Goal: Task Accomplishment & Management: Use online tool/utility

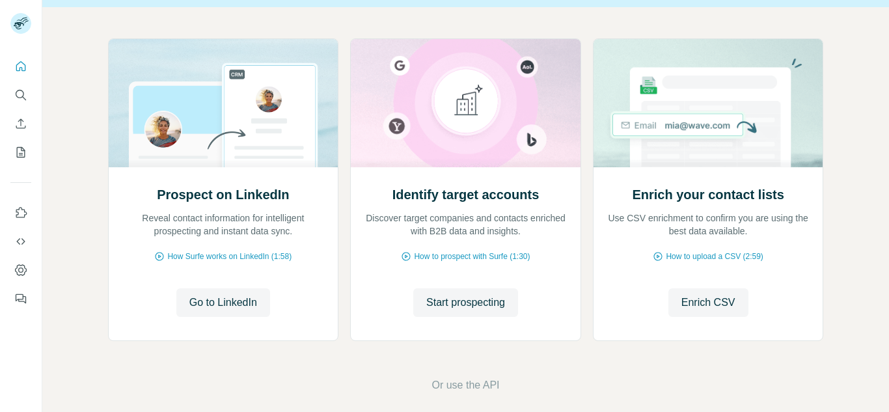
scroll to position [130, 0]
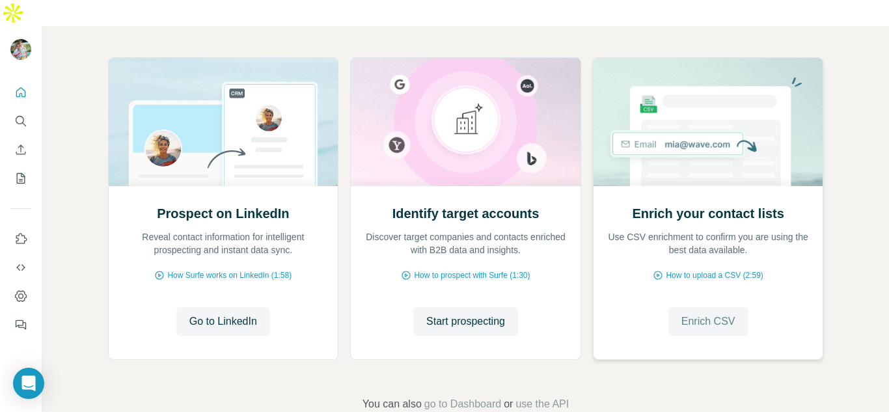
click at [696, 314] on span "Enrich CSV" at bounding box center [709, 322] width 54 height 16
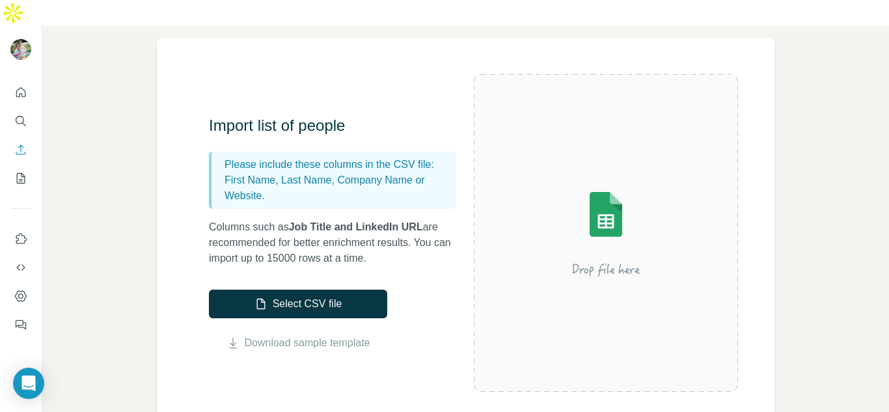
scroll to position [130, 0]
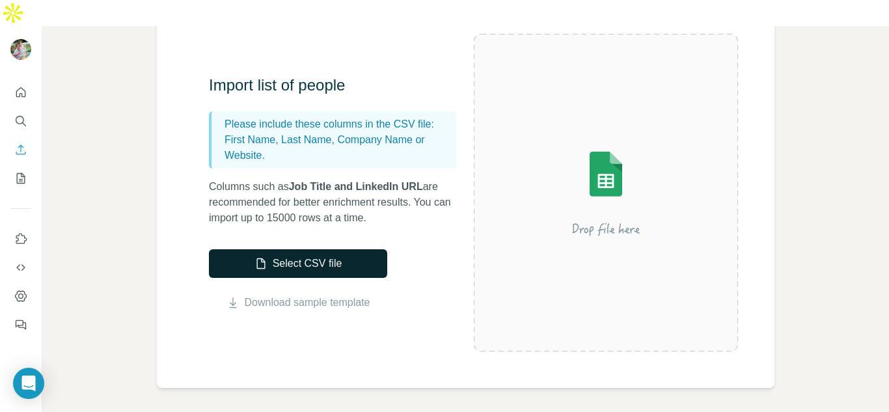
click at [359, 249] on button "Select CSV file" at bounding box center [298, 263] width 178 height 29
click at [332, 249] on button "Select CSV file" at bounding box center [298, 263] width 178 height 29
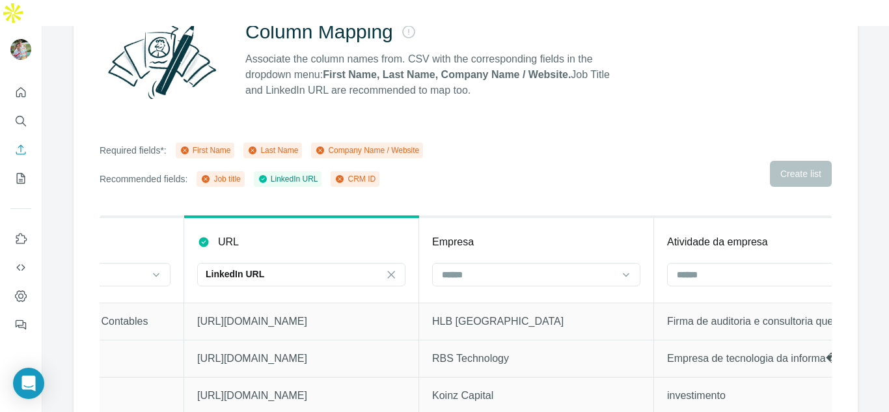
scroll to position [0, 688]
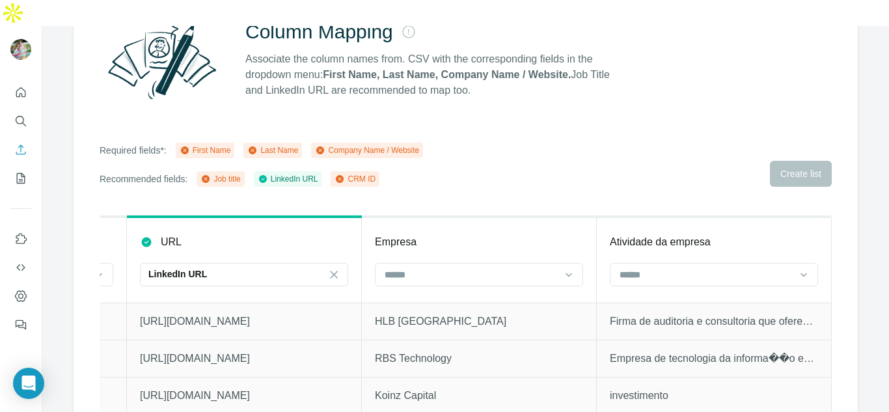
click at [189, 146] on icon at bounding box center [185, 150] width 8 height 8
click at [186, 148] on icon at bounding box center [184, 149] width 3 height 3
click at [210, 175] on icon at bounding box center [206, 179] width 8 height 8
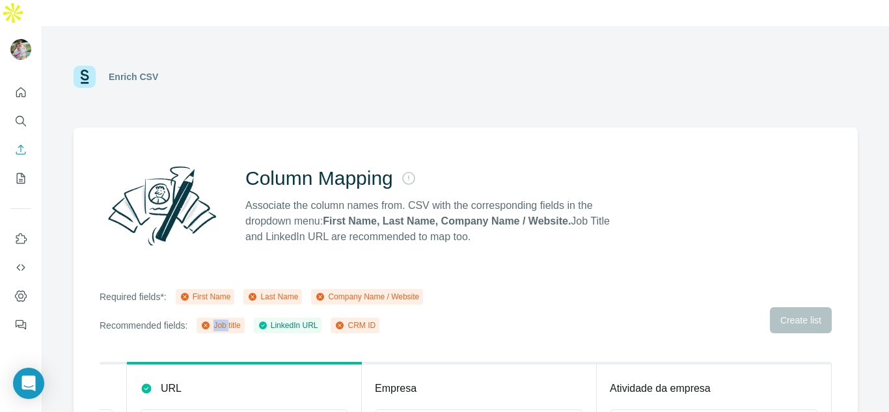
scroll to position [156, 0]
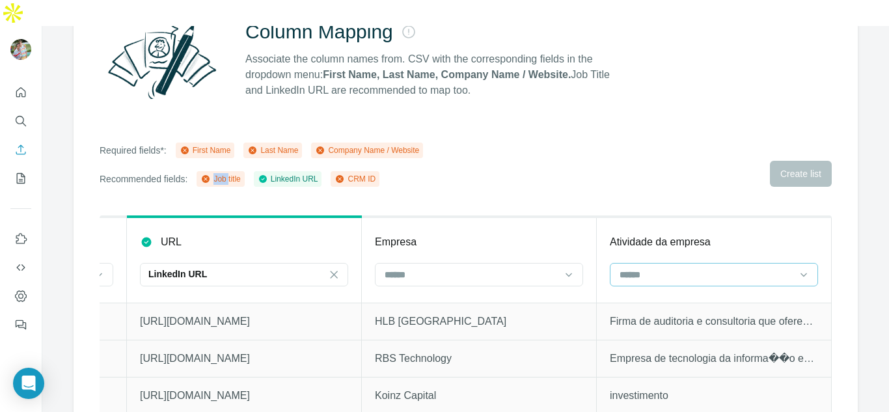
click at [706, 268] on input at bounding box center [706, 275] width 176 height 14
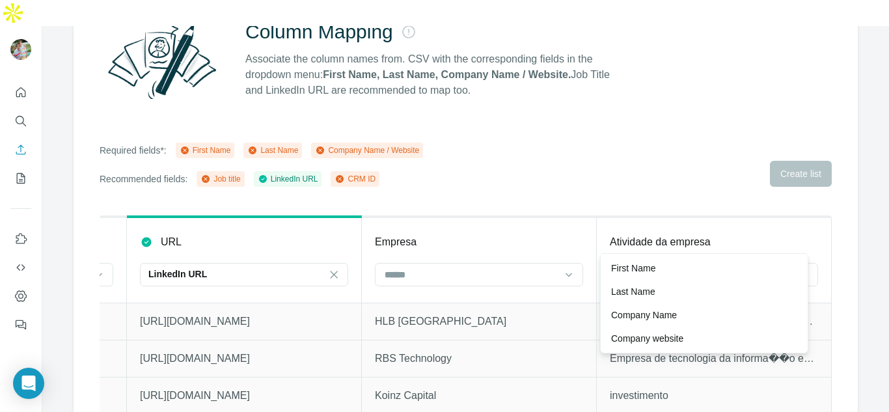
click at [629, 173] on div "Column Mapping Associate the column names from. CSV with the corresponding fiel…" at bounding box center [466, 209] width 784 height 457
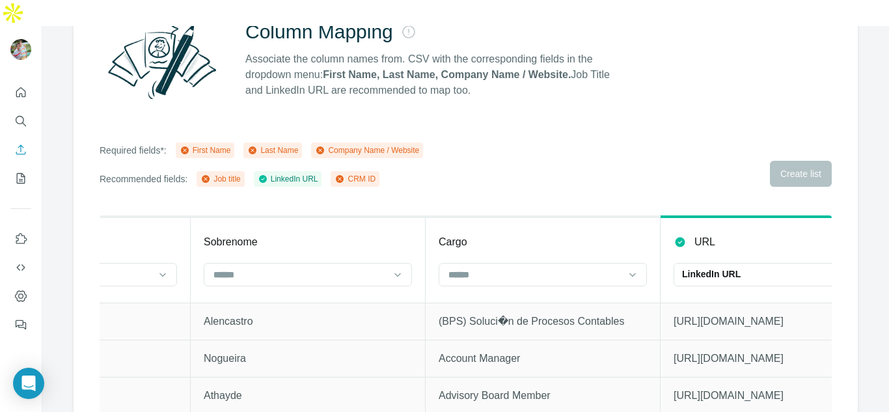
scroll to position [0, 0]
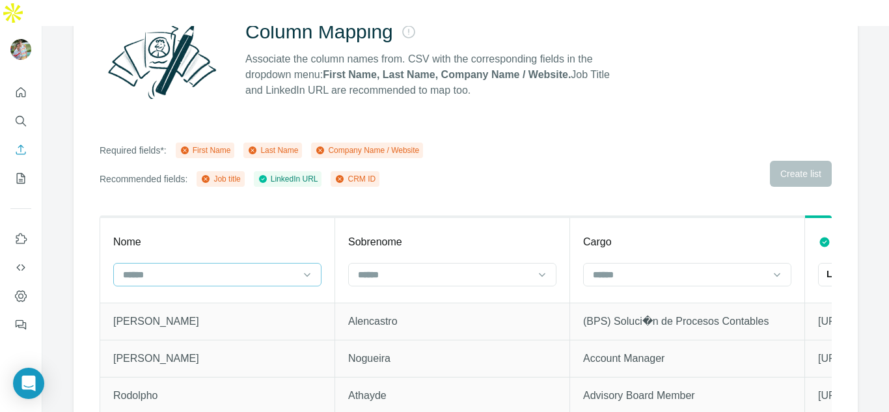
click at [244, 268] on input at bounding box center [210, 275] width 176 height 14
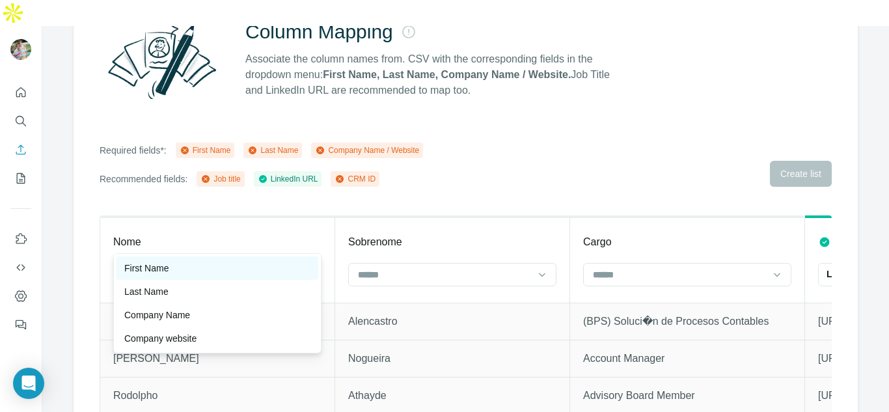
click at [235, 267] on div "First Name" at bounding box center [217, 268] width 186 height 13
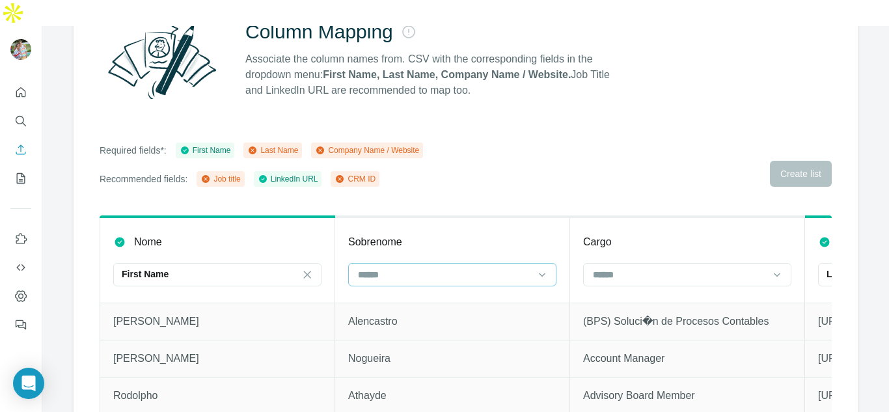
click at [406, 268] on input at bounding box center [445, 275] width 176 height 14
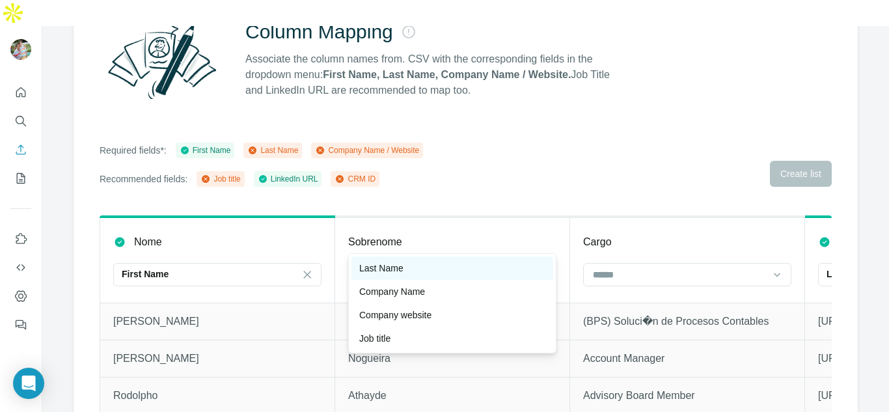
click at [424, 263] on div "Last Name" at bounding box center [452, 268] width 186 height 13
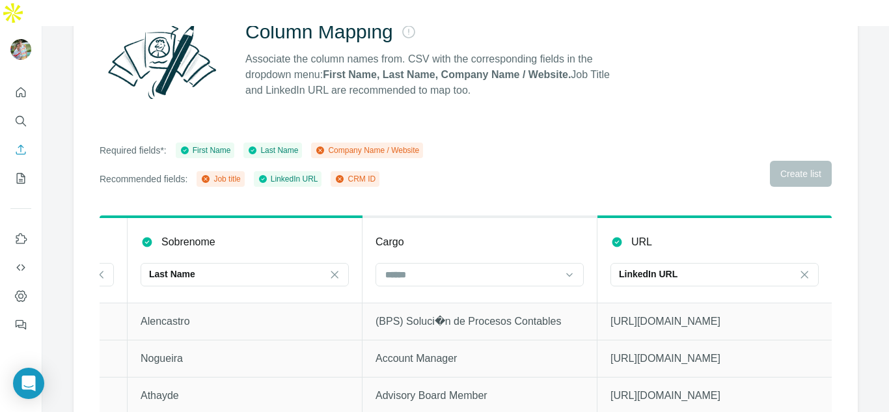
scroll to position [0, 361]
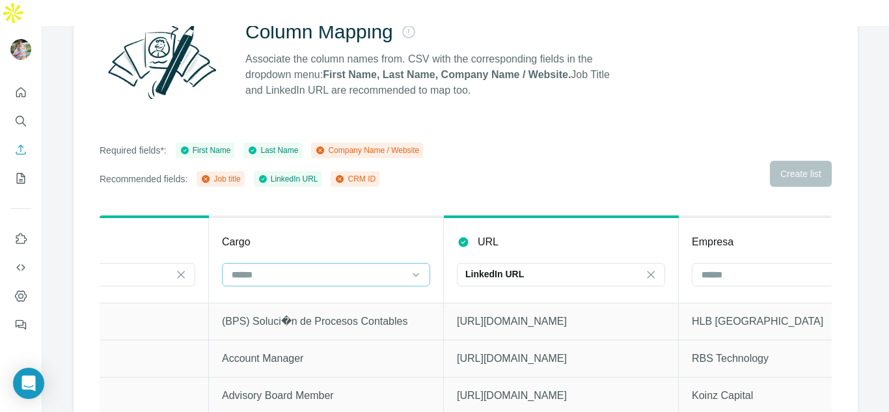
click at [351, 268] on input at bounding box center [318, 275] width 176 height 14
click at [372, 234] on div "Cargo" at bounding box center [326, 242] width 208 height 16
click at [739, 268] on input at bounding box center [788, 275] width 176 height 14
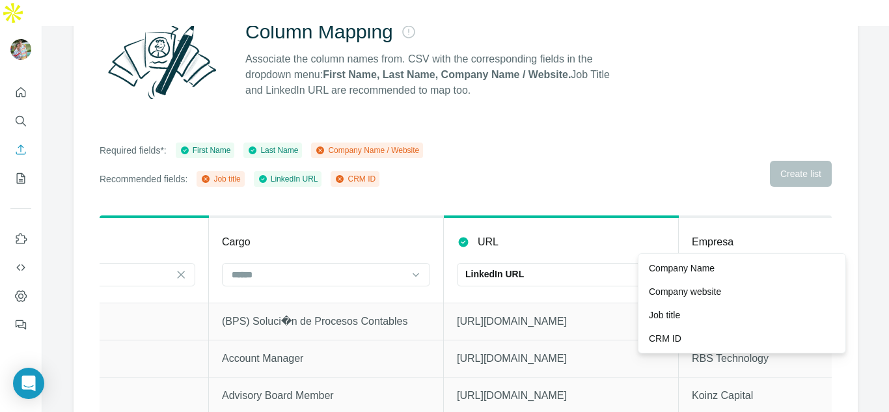
scroll to position [0, 415]
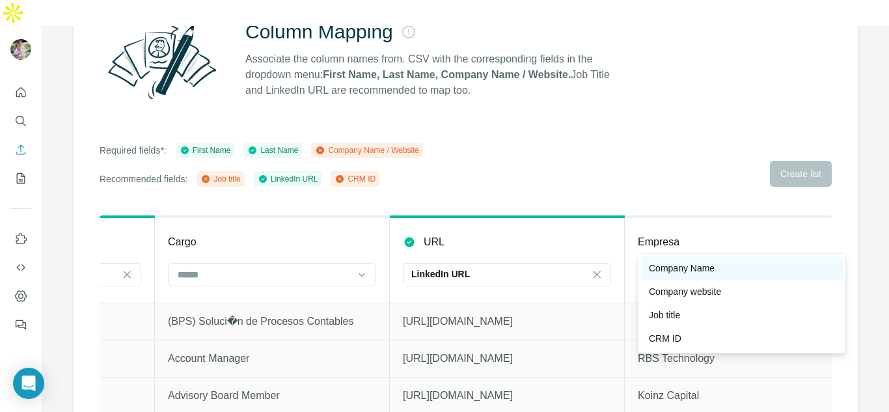
click at [732, 272] on div "Company Name" at bounding box center [742, 268] width 186 height 13
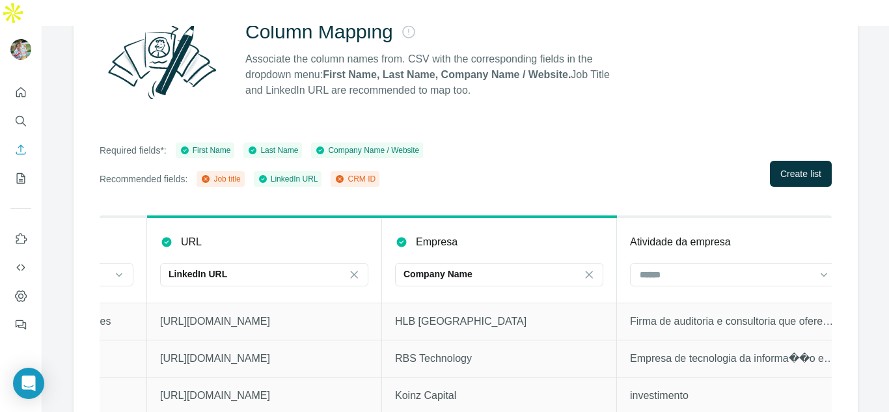
scroll to position [0, 688]
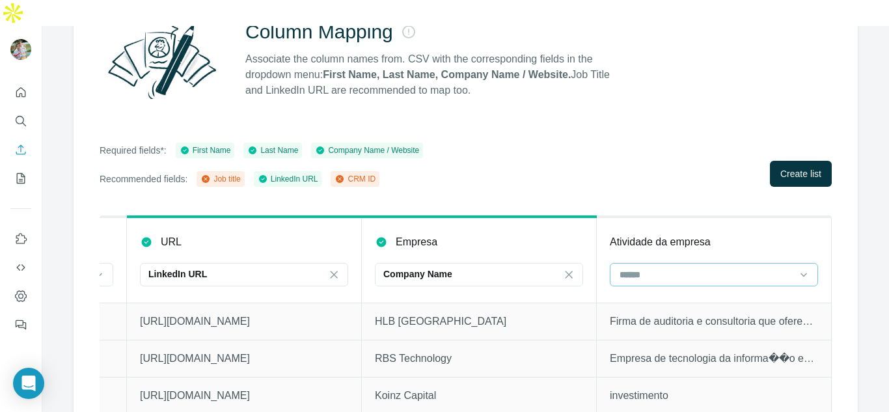
click at [737, 264] on div at bounding box center [706, 275] width 176 height 22
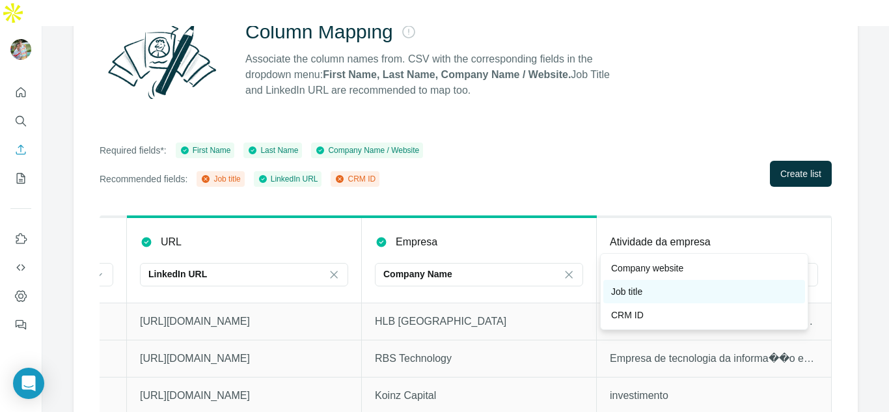
click at [713, 291] on div "Job title" at bounding box center [704, 291] width 186 height 13
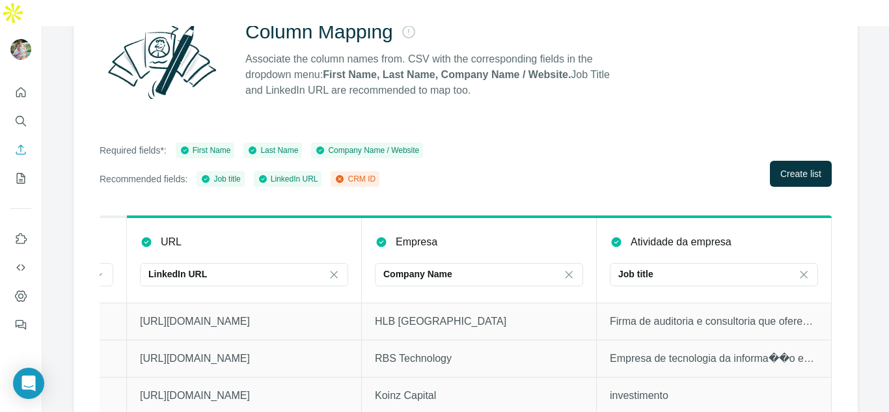
drag, startPoint x: 699, startPoint y: 391, endPoint x: 633, endPoint y: 390, distance: 66.4
click at [634, 393] on div "Nome First Name Sobrenome Last Name Cargo URL LinkedIn URL Empresa Company Name…" at bounding box center [466, 326] width 732 height 223
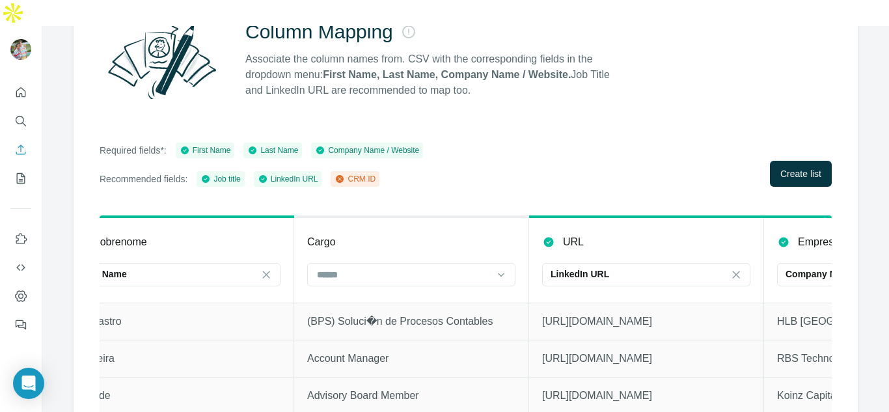
scroll to position [0, 253]
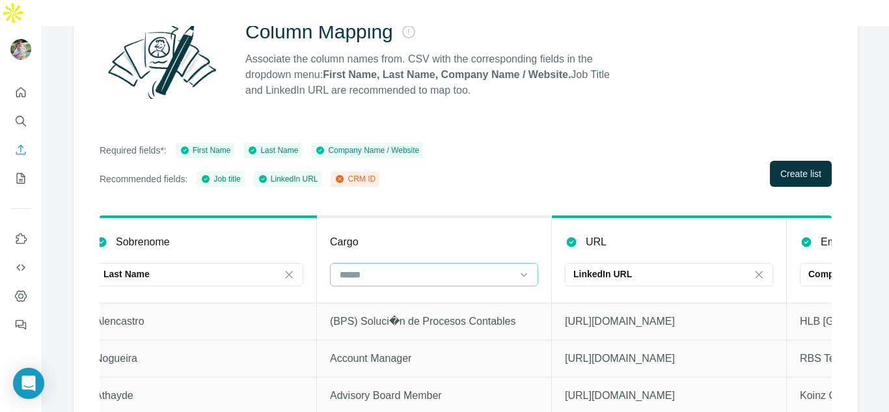
click at [465, 268] on input at bounding box center [426, 275] width 176 height 14
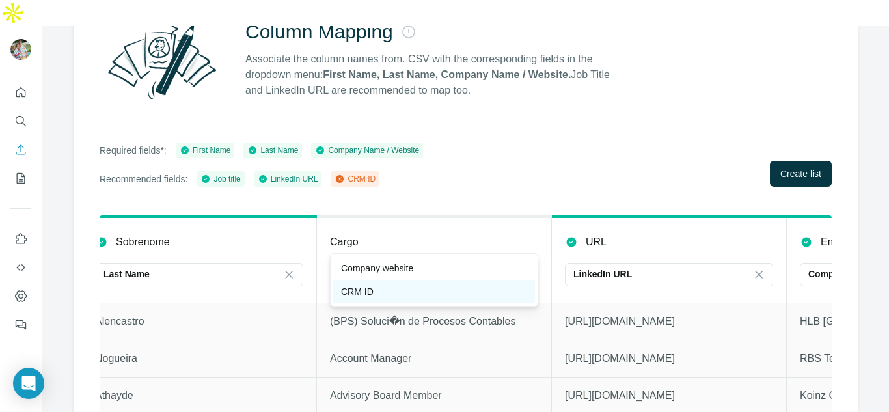
click at [452, 290] on div "CRM ID" at bounding box center [434, 291] width 186 height 13
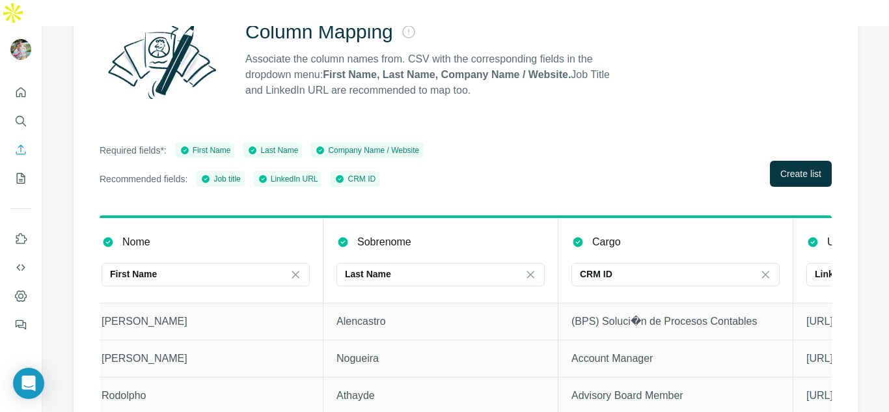
scroll to position [0, 0]
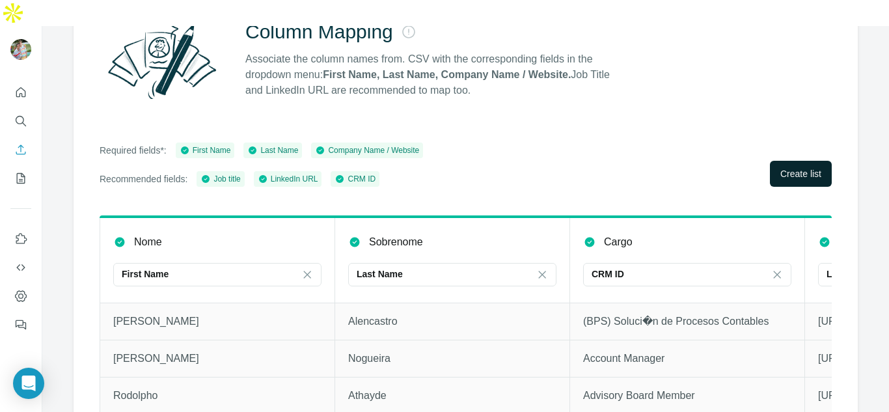
click at [801, 167] on span "Create list" at bounding box center [800, 173] width 41 height 13
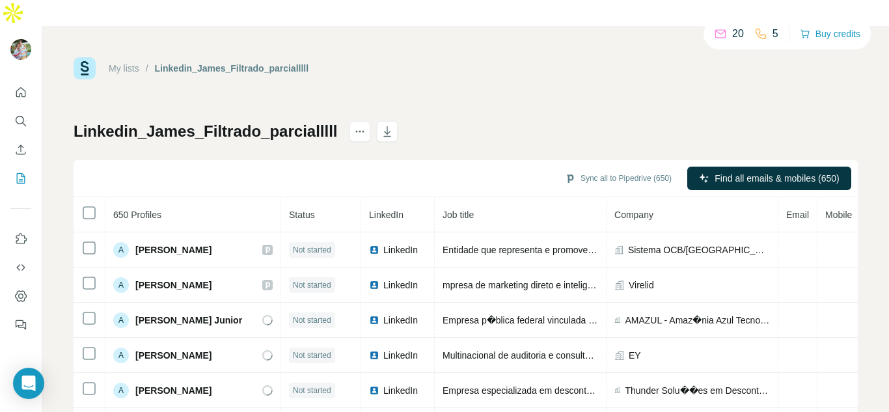
scroll to position [130, 0]
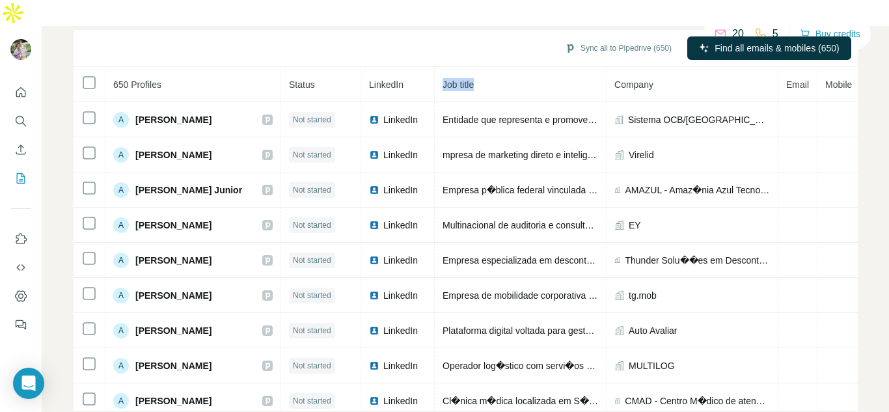
drag, startPoint x: 469, startPoint y: 56, endPoint x: 409, endPoint y: 56, distance: 59.9
click at [409, 67] on tr "650 Profiles Status LinkedIn Job title Company Email Mobile Company website Lan…" at bounding box center [561, 84] width 974 height 35
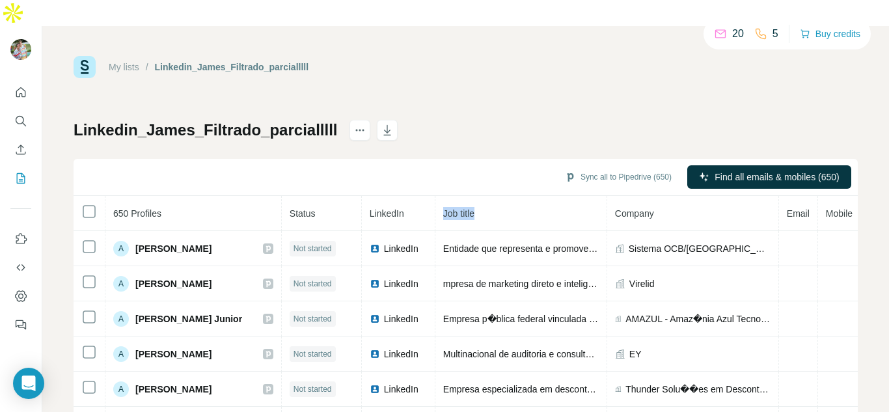
scroll to position [0, 0]
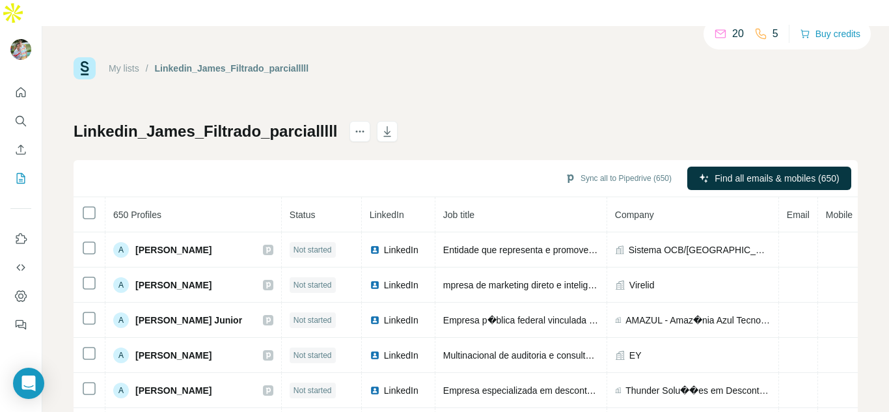
click at [680, 93] on div "My lists / Linkedin_James_Filtrado_parcialllll 20 5 Buy credits Linkedin_James_…" at bounding box center [466, 299] width 784 height 484
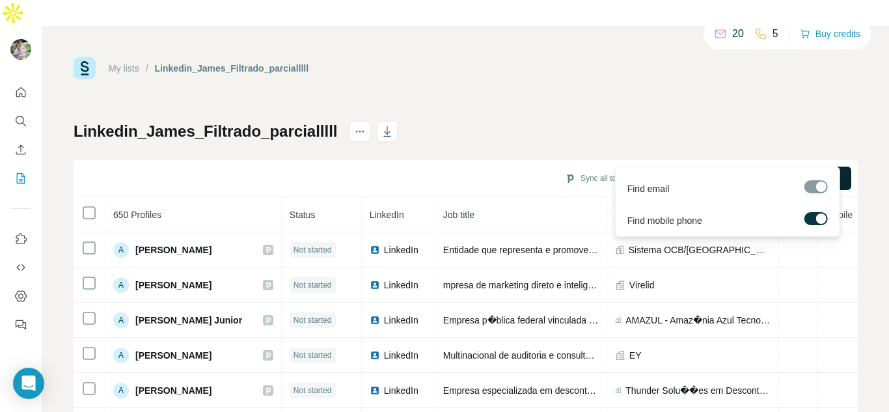
click at [747, 172] on span "Find all emails & mobiles (650)" at bounding box center [777, 178] width 124 height 13
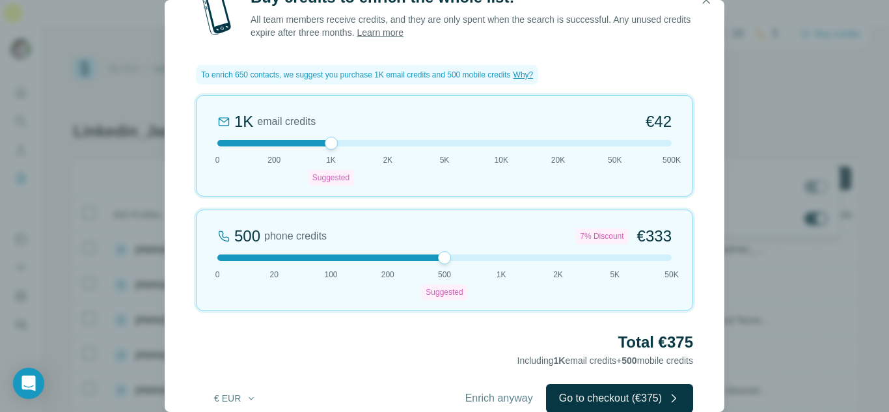
scroll to position [27, 0]
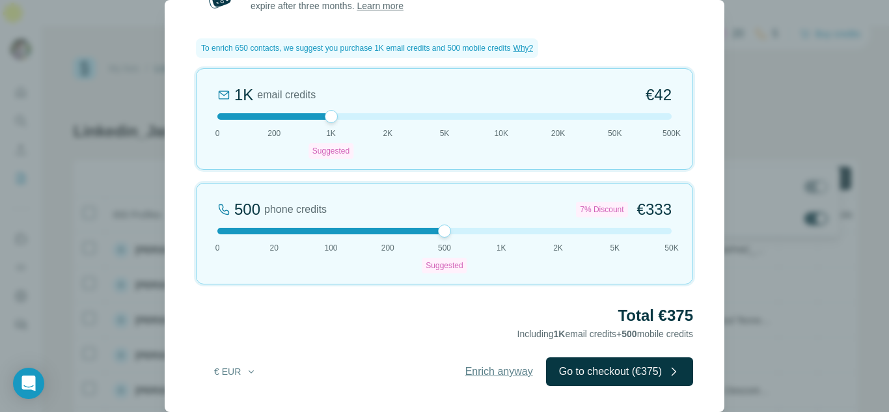
click at [504, 373] on span "Enrich anyway" at bounding box center [499, 372] width 68 height 16
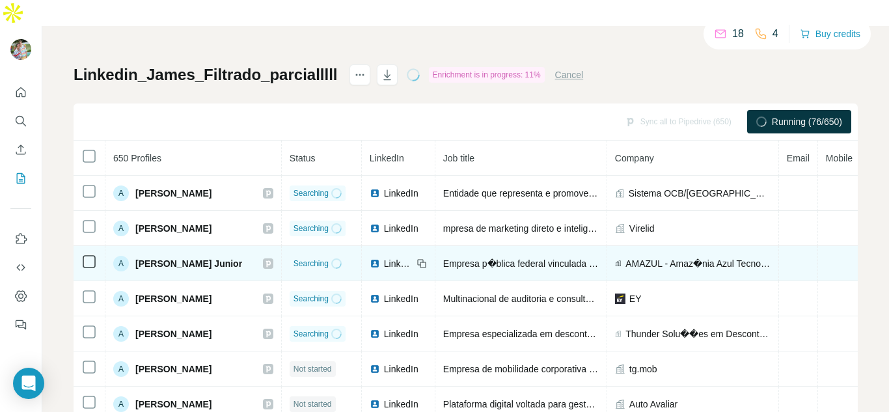
scroll to position [4, 0]
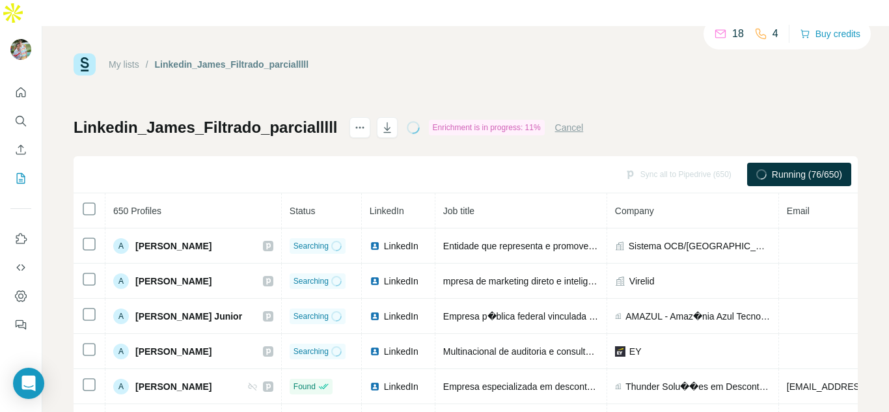
click at [573, 121] on button "Cancel" at bounding box center [569, 127] width 29 height 13
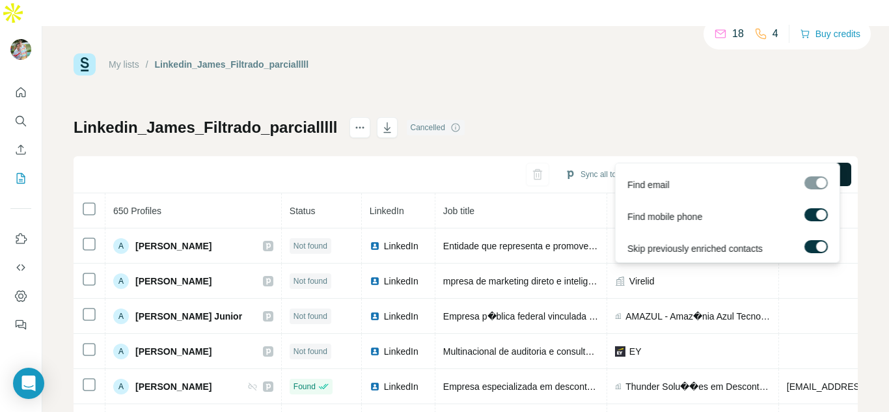
click at [723, 168] on span "Find all emails & mobiles (650)" at bounding box center [777, 174] width 124 height 13
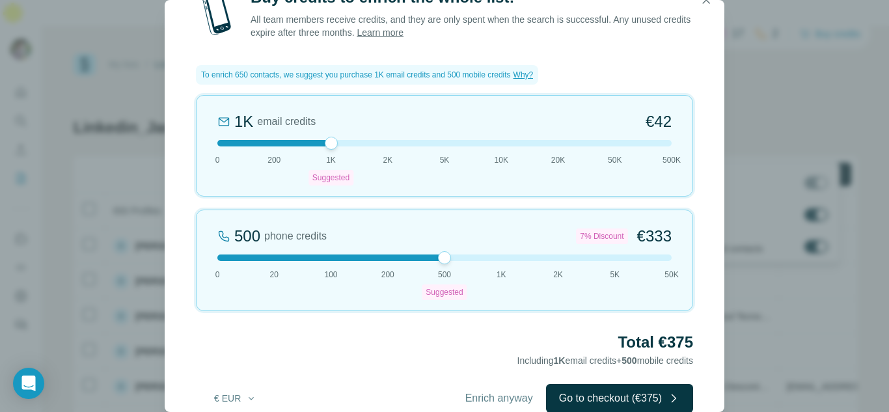
scroll to position [27, 0]
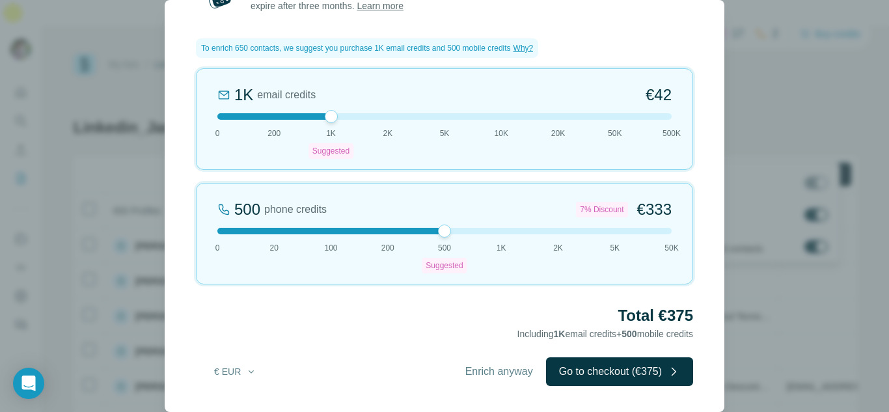
drag, startPoint x: 439, startPoint y: 370, endPoint x: 547, endPoint y: 276, distance: 143.1
click at [547, 276] on div "Buy credits to enrich the whole list! All team members receive credits, and the…" at bounding box center [445, 186] width 560 height 452
click at [234, 376] on button "€ EUR" at bounding box center [235, 371] width 61 height 23
click at [255, 400] on div "$ USD" at bounding box center [261, 400] width 109 height 13
drag, startPoint x: 330, startPoint y: 113, endPoint x: 187, endPoint y: 111, distance: 142.6
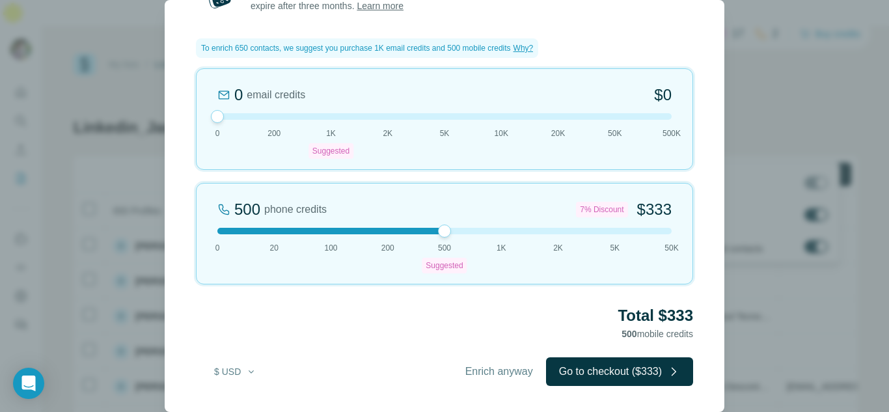
click at [187, 111] on div "Buy credits to enrich the whole list! All team members receive credits, and the…" at bounding box center [445, 186] width 560 height 452
drag, startPoint x: 432, startPoint y: 234, endPoint x: 378, endPoint y: 228, distance: 54.3
click at [378, 228] on div "500 phone credits 7% Discount $333 0 20 100 200 500 Suggested 1K 2K 5K 50K" at bounding box center [444, 234] width 497 height 102
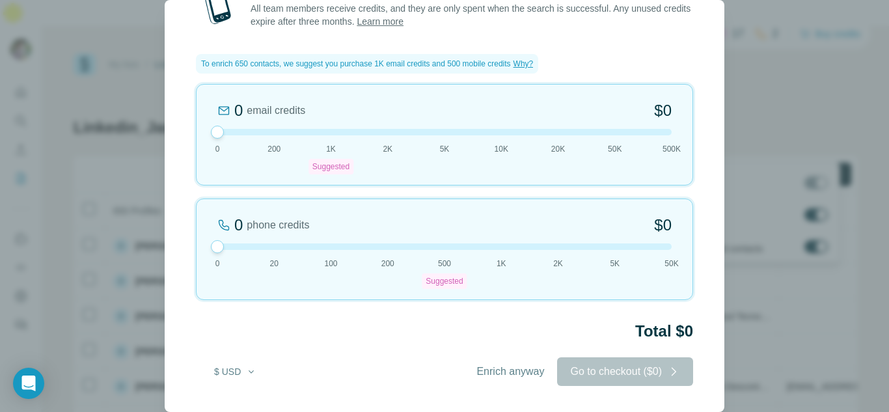
scroll to position [11, 0]
drag, startPoint x: 258, startPoint y: 220, endPoint x: 105, endPoint y: 223, distance: 153.0
click at [105, 223] on div "Buy credits to enrich the whole list! All team members receive credits, and the…" at bounding box center [444, 206] width 889 height 412
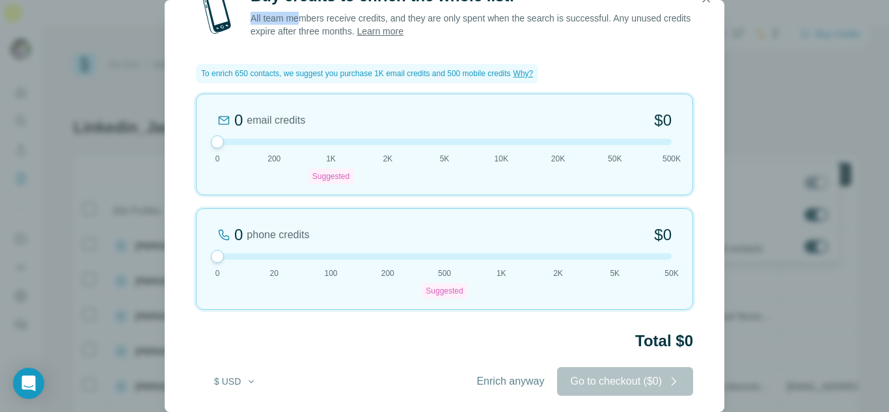
scroll to position [0, 0]
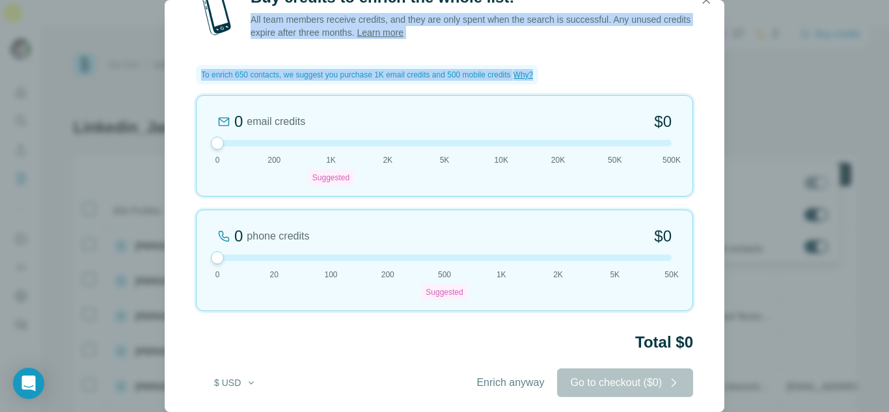
drag, startPoint x: 253, startPoint y: 11, endPoint x: 561, endPoint y: 79, distance: 315.3
click at [561, 79] on div "Buy credits to enrich the whole list! All team members receive credits, and the…" at bounding box center [445, 205] width 560 height 436
copy div "All team members receive credits, and they are only spent when the search is su…"
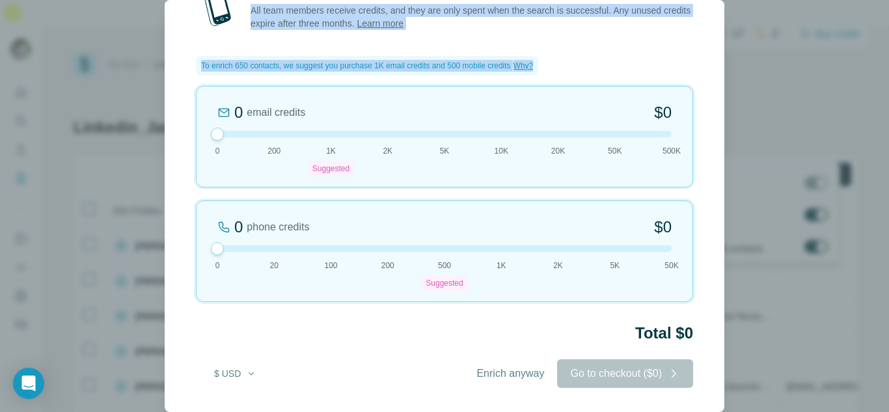
scroll to position [11, 0]
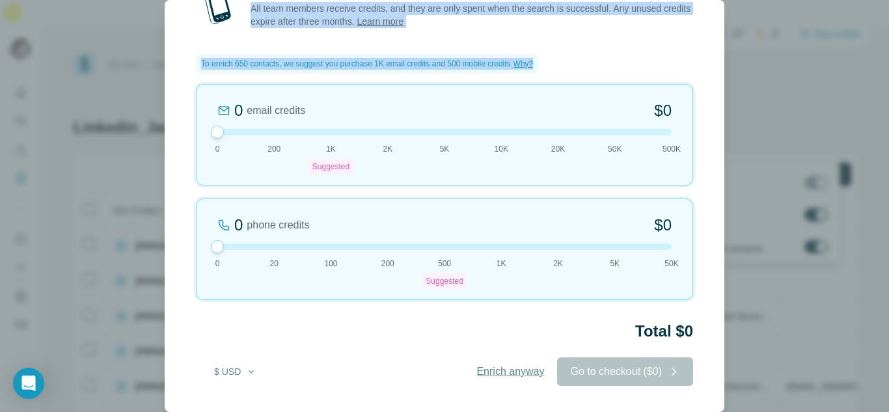
click at [510, 363] on button "Enrich anyway" at bounding box center [510, 371] width 94 height 29
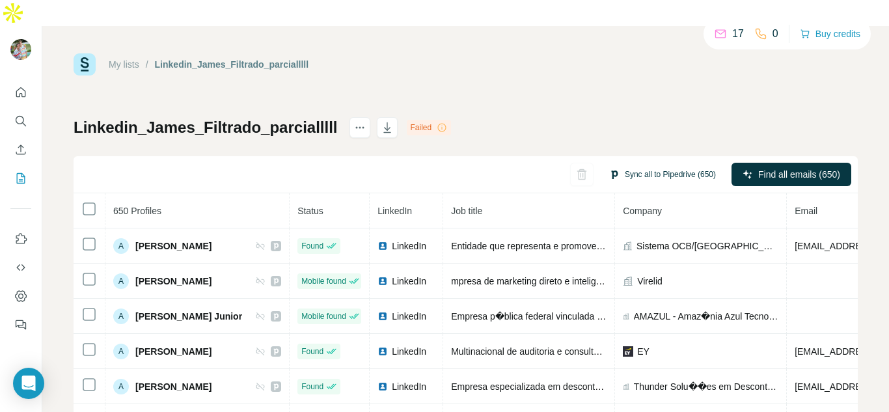
click at [637, 165] on button "Sync all to Pipedrive (650)" at bounding box center [662, 175] width 125 height 20
click at [644, 117] on div "Linkedin_James_Filtrado_parcialllll Failed Sync all to Pipedrive (650) Find all…" at bounding box center [466, 327] width 784 height 420
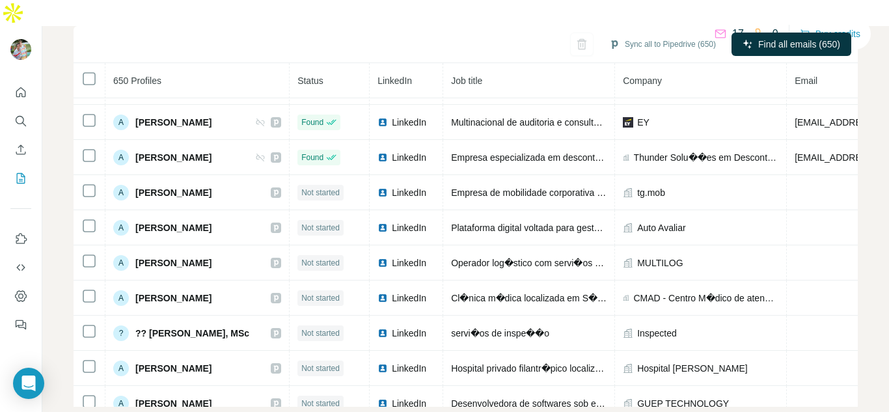
scroll to position [0, 0]
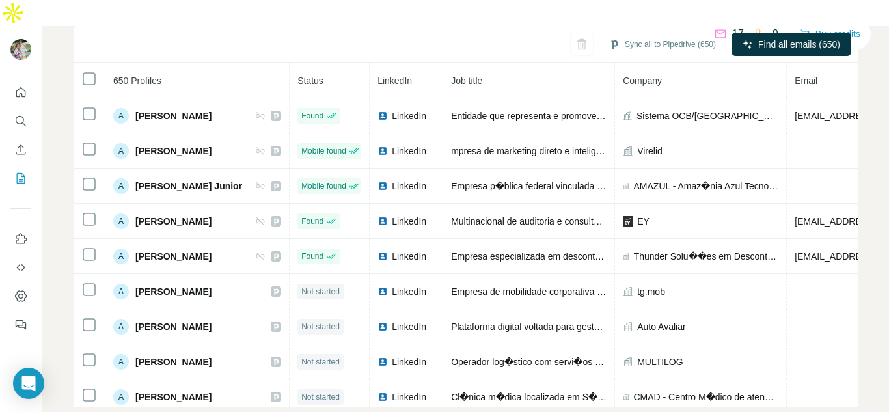
click at [715, 33] on icon at bounding box center [720, 33] width 13 height 13
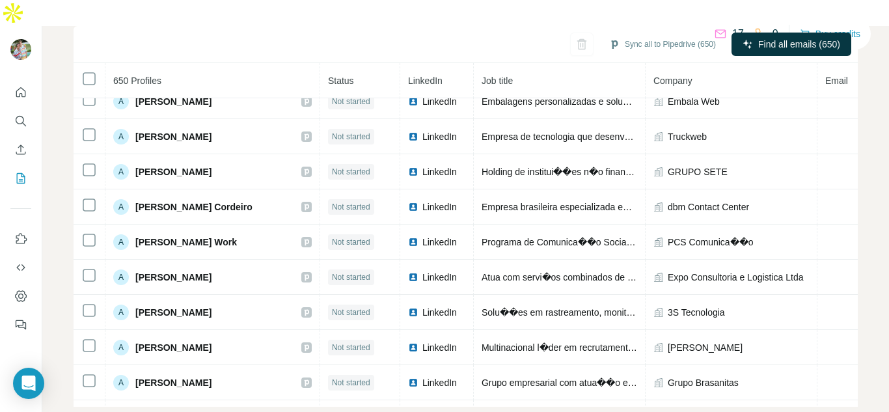
scroll to position [1104, 395]
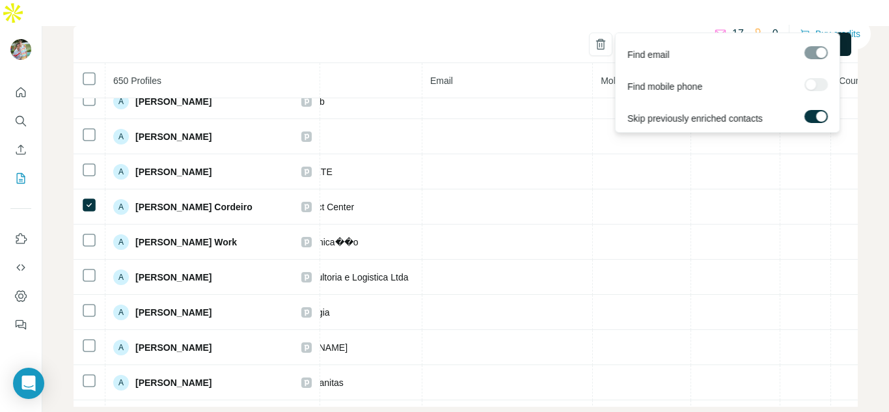
click at [805, 38] on span "Find emails (1)" at bounding box center [799, 44] width 61 height 13
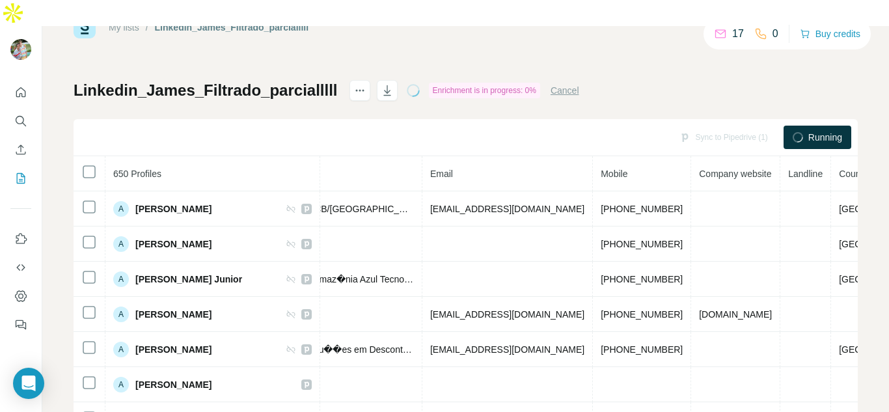
scroll to position [0, 0]
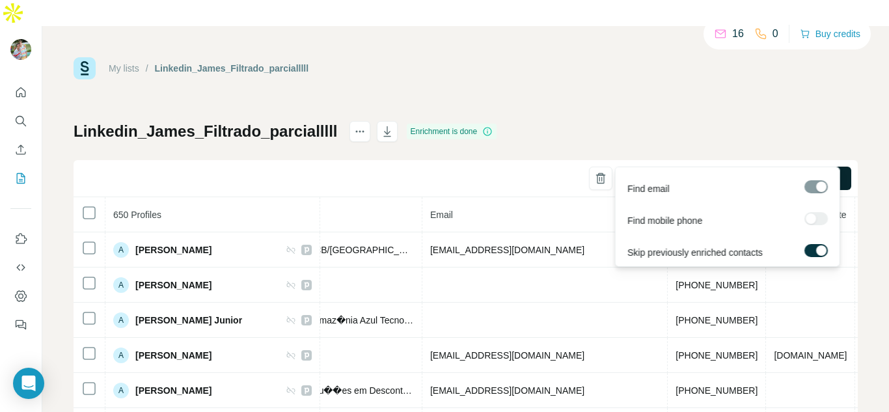
click at [806, 172] on span "Find emails (1)" at bounding box center [799, 178] width 61 height 13
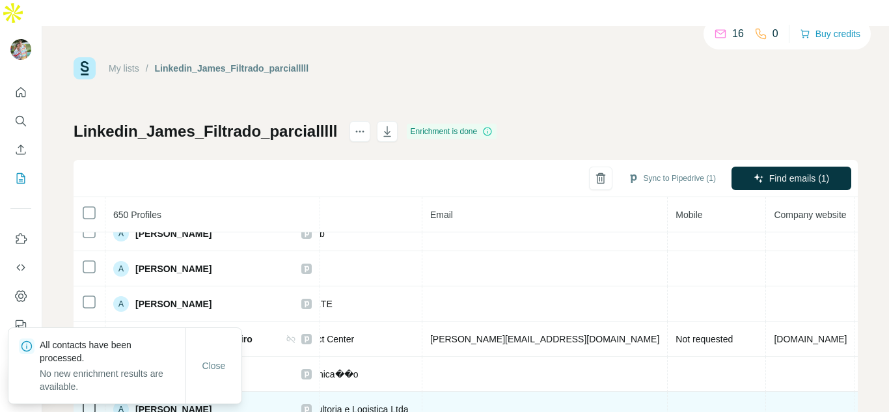
scroll to position [1107, 395]
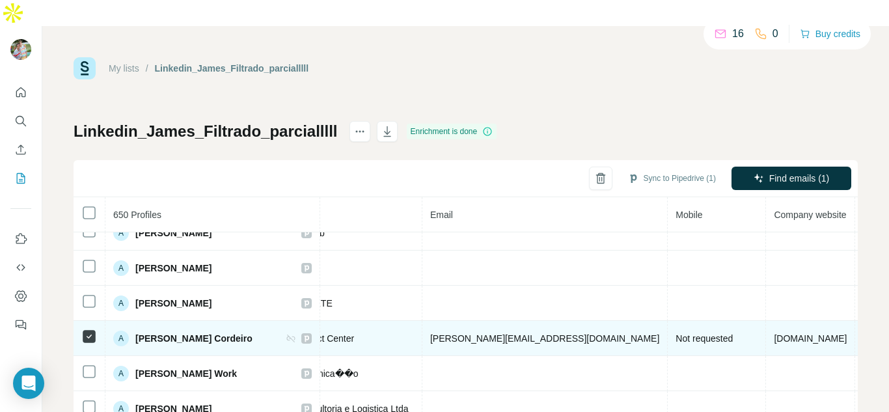
click at [516, 321] on td "[PERSON_NAME][EMAIL_ADDRESS][DOMAIN_NAME]" at bounding box center [544, 338] width 245 height 35
click at [483, 333] on span "[PERSON_NAME][EMAIL_ADDRESS][DOMAIN_NAME]" at bounding box center [544, 338] width 229 height 10
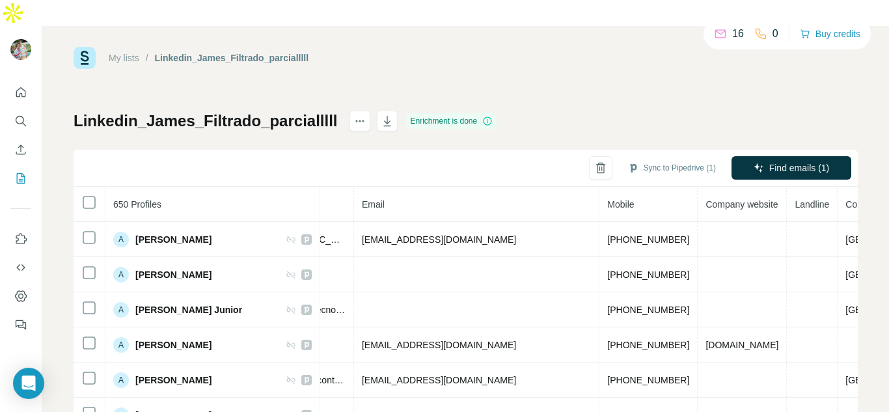
scroll to position [0, 0]
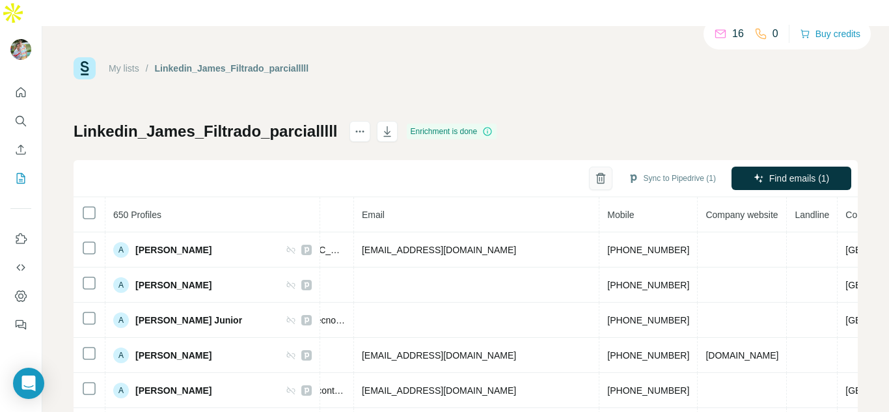
click at [594, 172] on icon "button" at bounding box center [600, 178] width 13 height 13
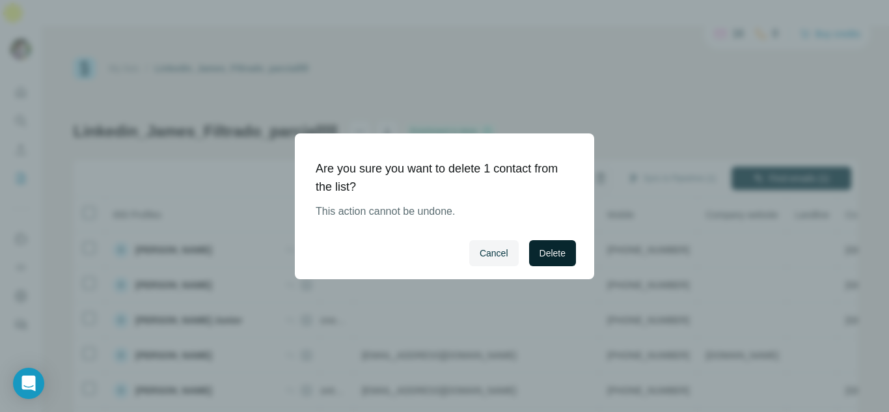
click at [540, 264] on button "Delete" at bounding box center [552, 253] width 47 height 26
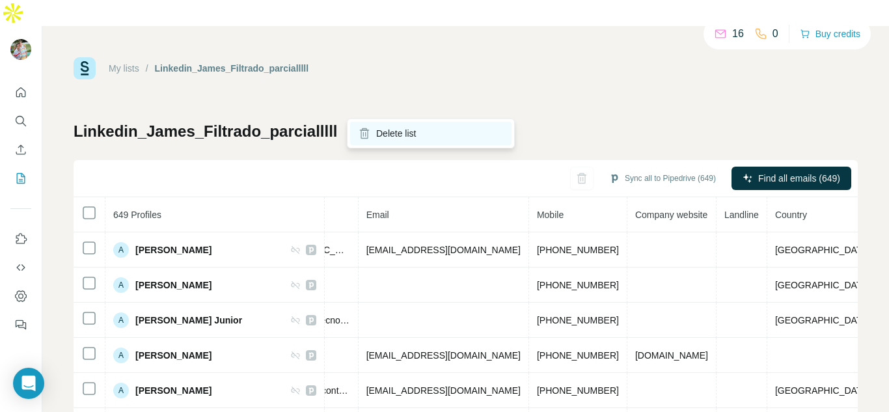
click at [371, 131] on div "Delete list" at bounding box center [430, 133] width 161 height 23
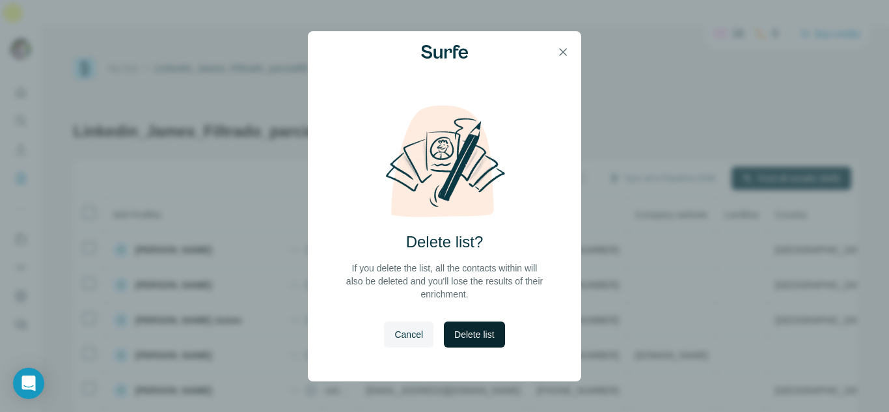
click at [474, 327] on button "Delete list" at bounding box center [474, 335] width 61 height 26
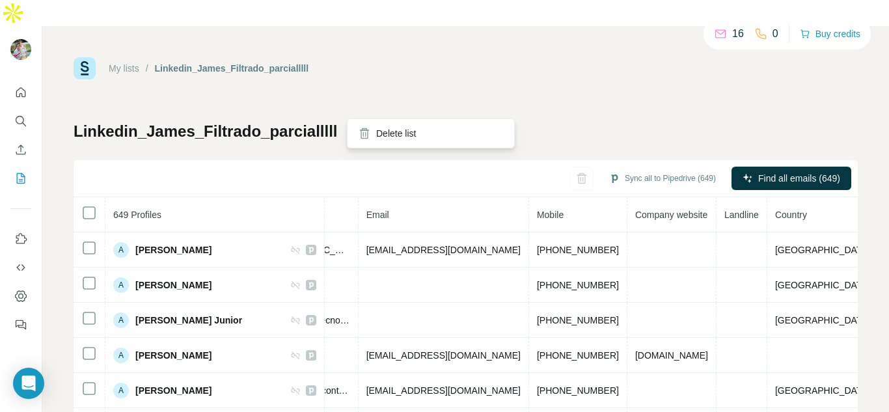
click at [350, 121] on div at bounding box center [360, 131] width 21 height 21
click at [369, 130] on div "Linkedin_James_Filtrado_parcialllll Enrichment is done Sync all to Pipedrive (6…" at bounding box center [466, 331] width 784 height 420
click at [357, 121] on div at bounding box center [360, 131] width 21 height 21
click at [378, 160] on div "Sync all to Pipedrive (649) Find all emails (649)" at bounding box center [466, 178] width 784 height 37
click at [23, 86] on icon "Quick start" at bounding box center [20, 92] width 13 height 13
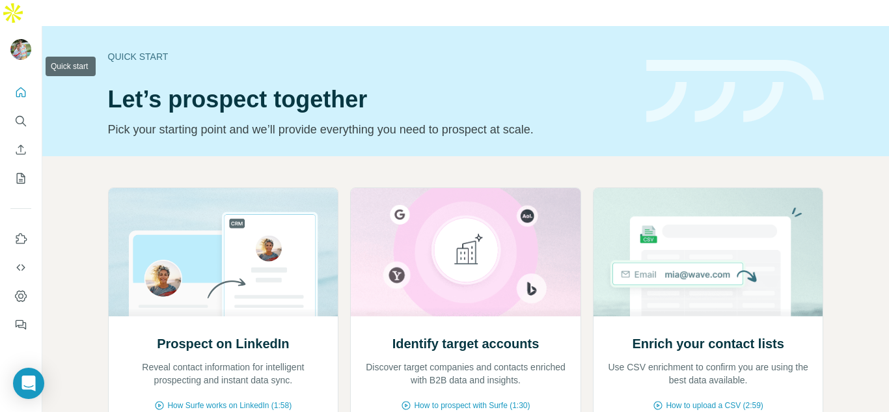
click at [23, 86] on icon "Quick start" at bounding box center [20, 92] width 13 height 13
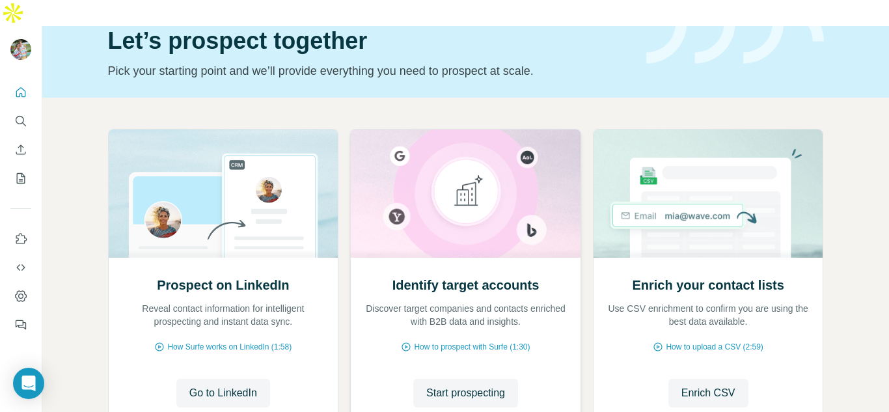
scroll to position [135, 0]
